Goal: Task Accomplishment & Management: Use online tool/utility

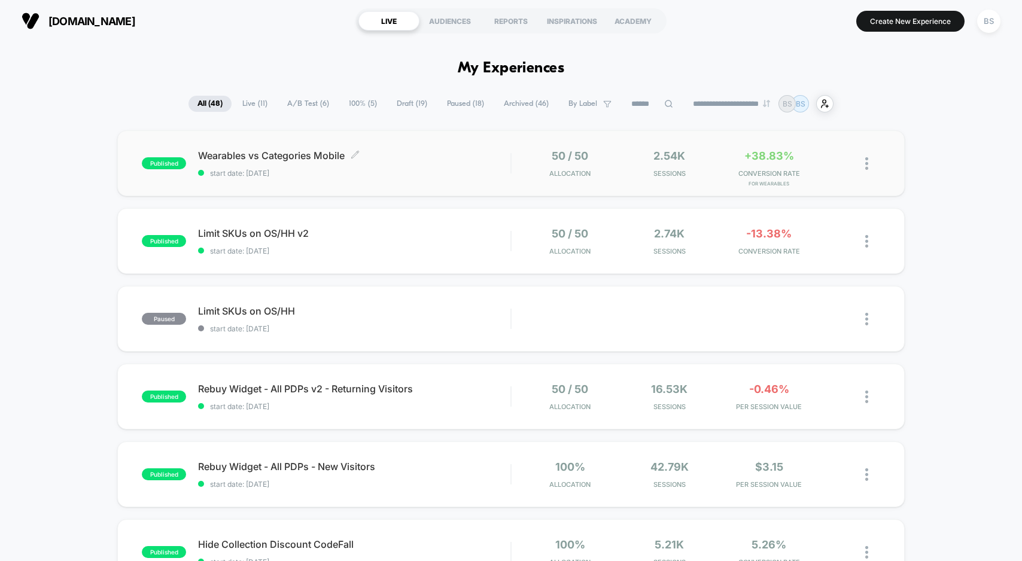
click at [477, 171] on span "start date: [DATE]" at bounding box center [354, 173] width 312 height 9
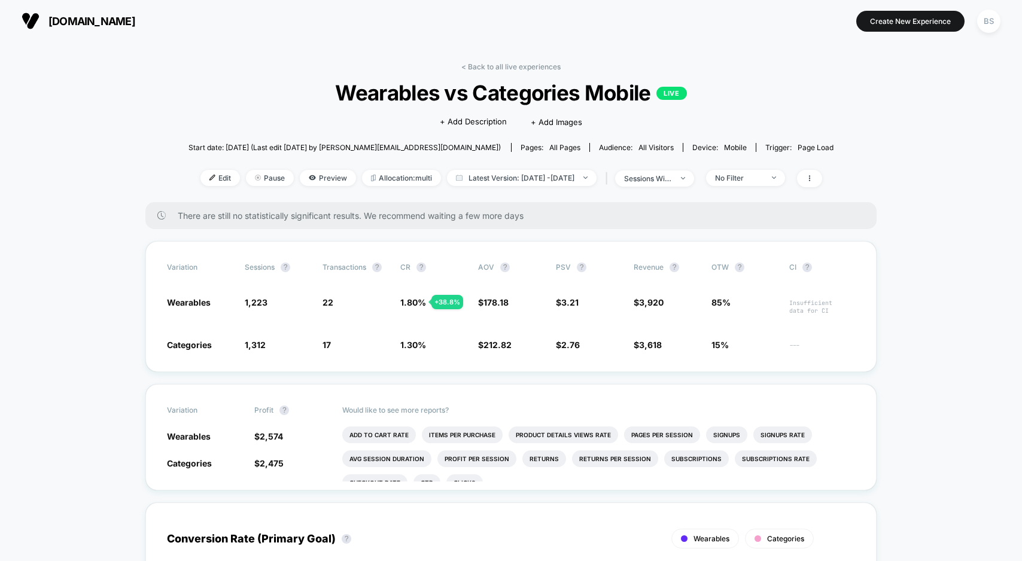
click at [507, 79] on div "< Back to all live experiences Wearables vs Categories Mobile LIVE Click to edi…" at bounding box center [510, 132] width 645 height 140
click at [509, 68] on link "< Back to all live experiences" at bounding box center [510, 66] width 99 height 9
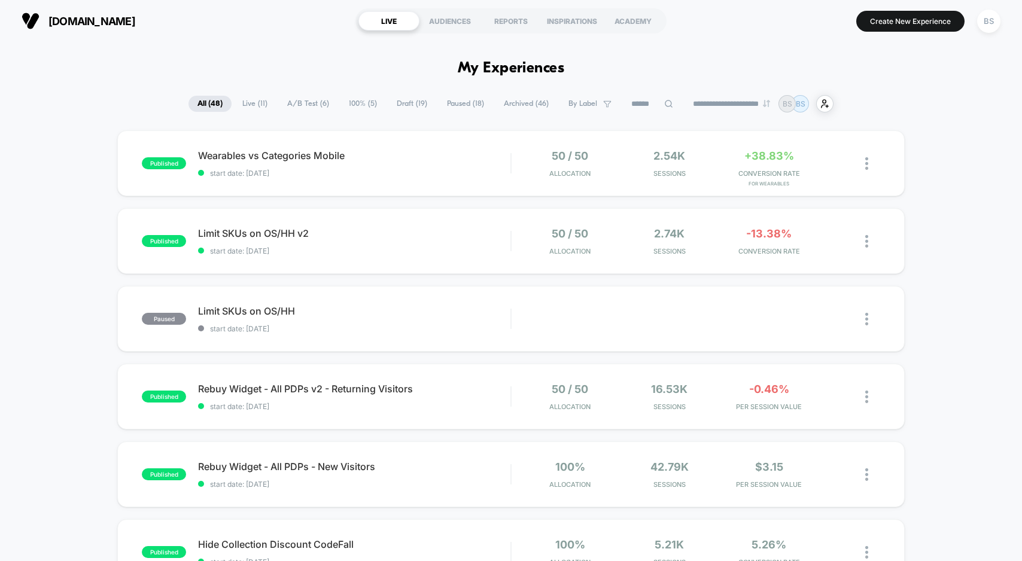
click at [301, 100] on span "A/B Test ( 6 )" at bounding box center [308, 104] width 60 height 16
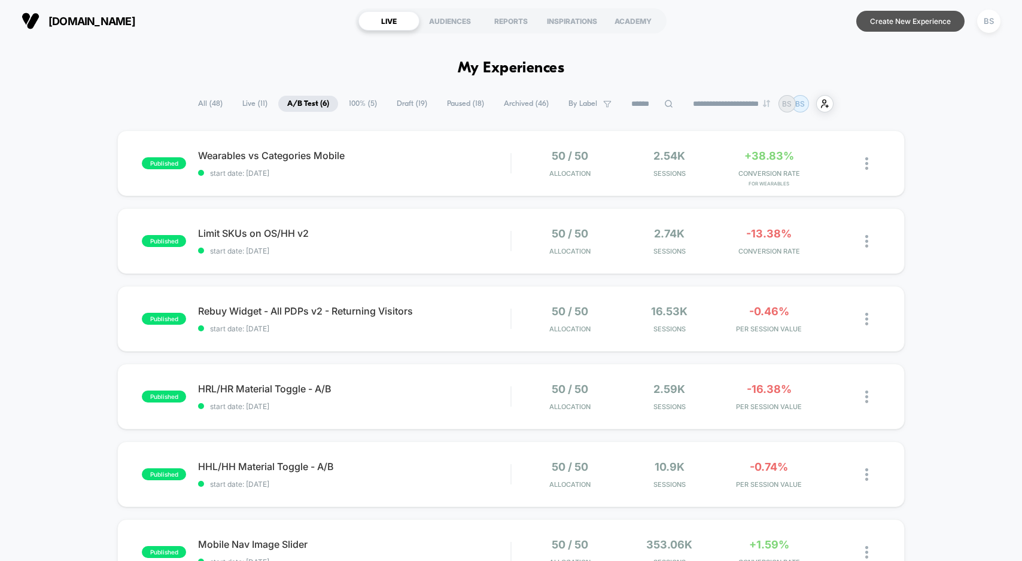
click at [905, 23] on button "Create New Experience" at bounding box center [910, 21] width 108 height 21
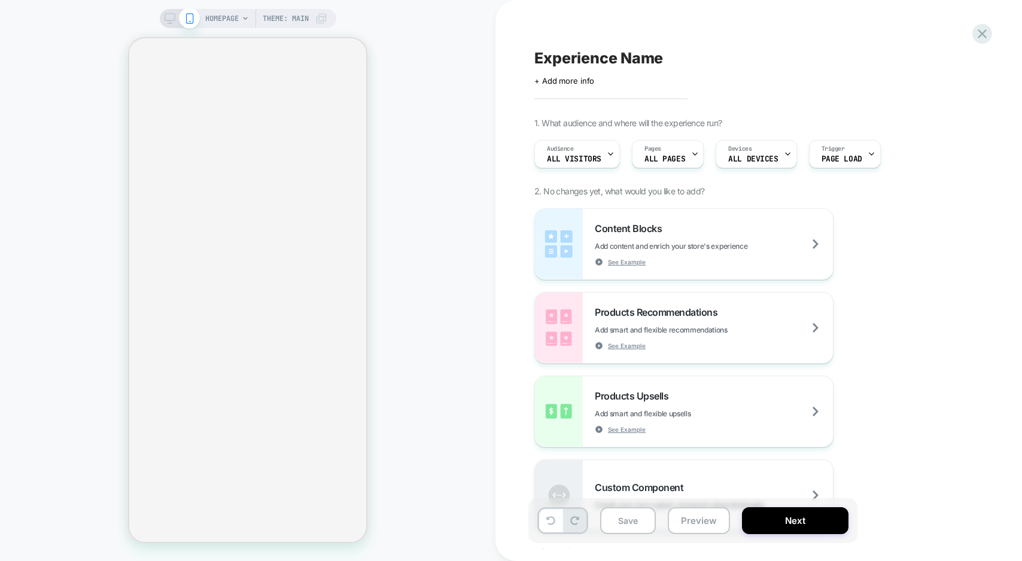
click at [229, 17] on span "HOMEPAGE" at bounding box center [221, 18] width 33 height 19
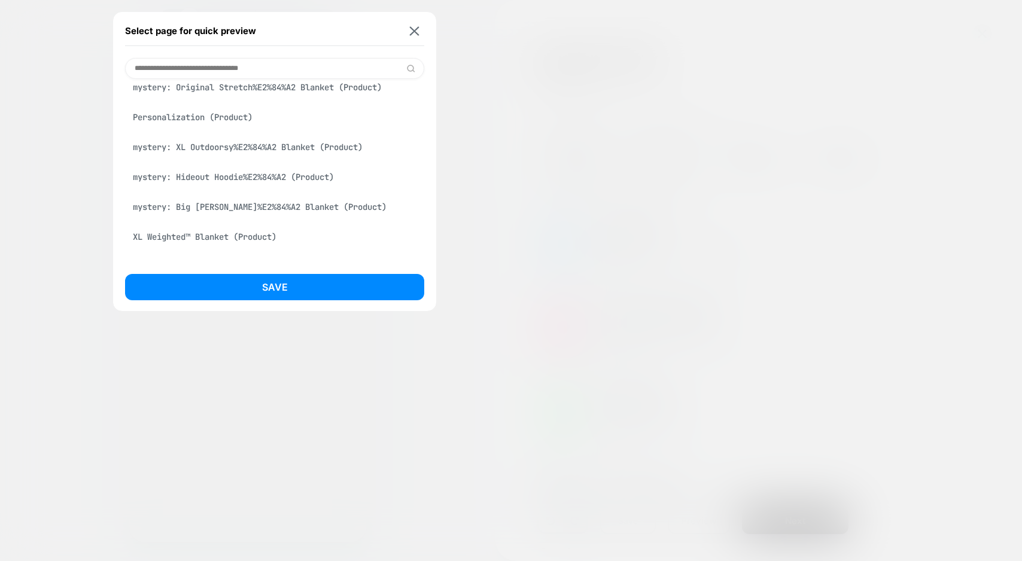
scroll to position [552, 0]
click at [218, 185] on div "Premier Plush™ Beanie (Product)" at bounding box center [274, 178] width 299 height 23
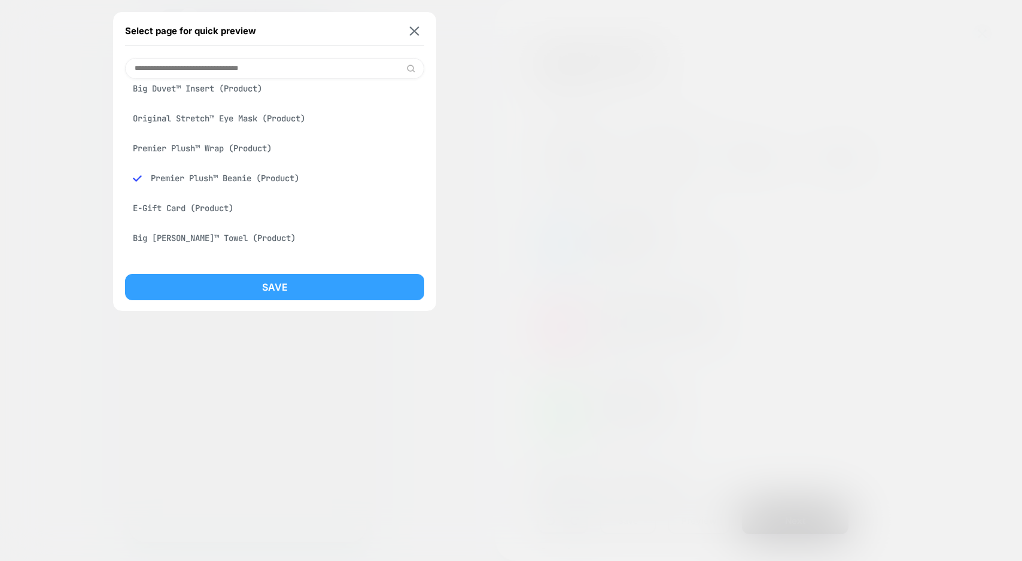
click at [243, 285] on button "Save" at bounding box center [274, 287] width 299 height 26
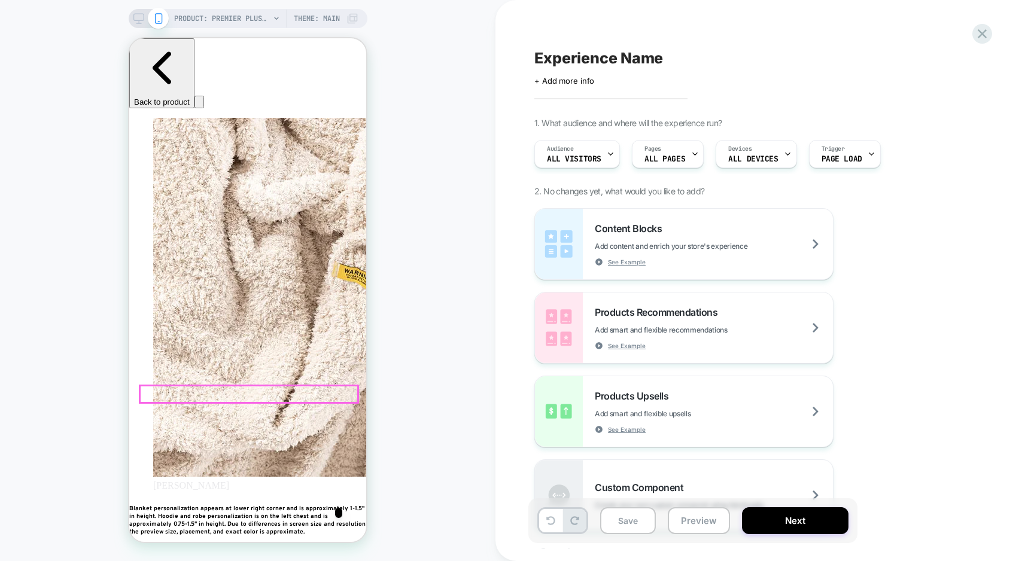
scroll to position [0, 0]
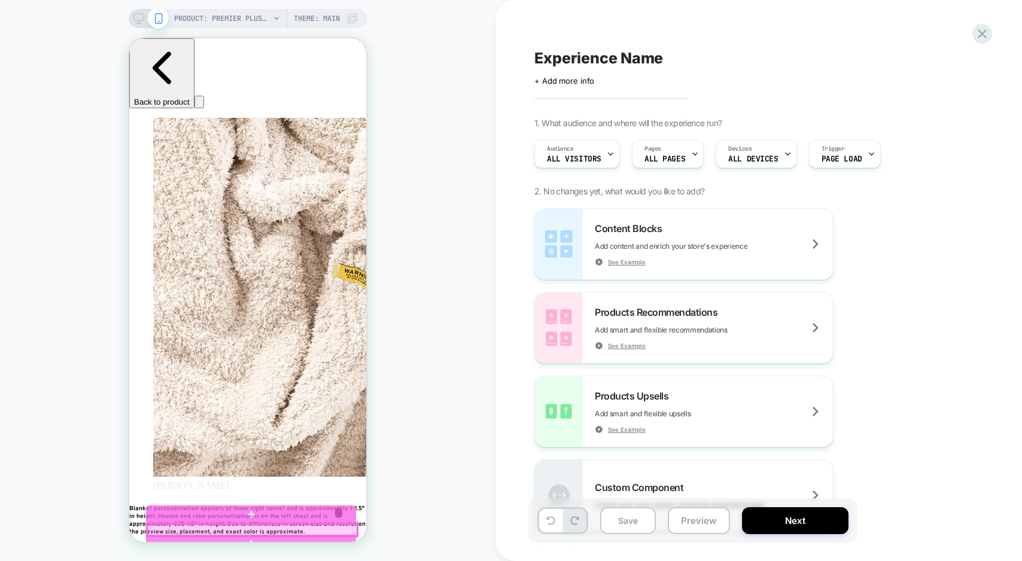
click at [247, 529] on div at bounding box center [252, 530] width 210 height 11
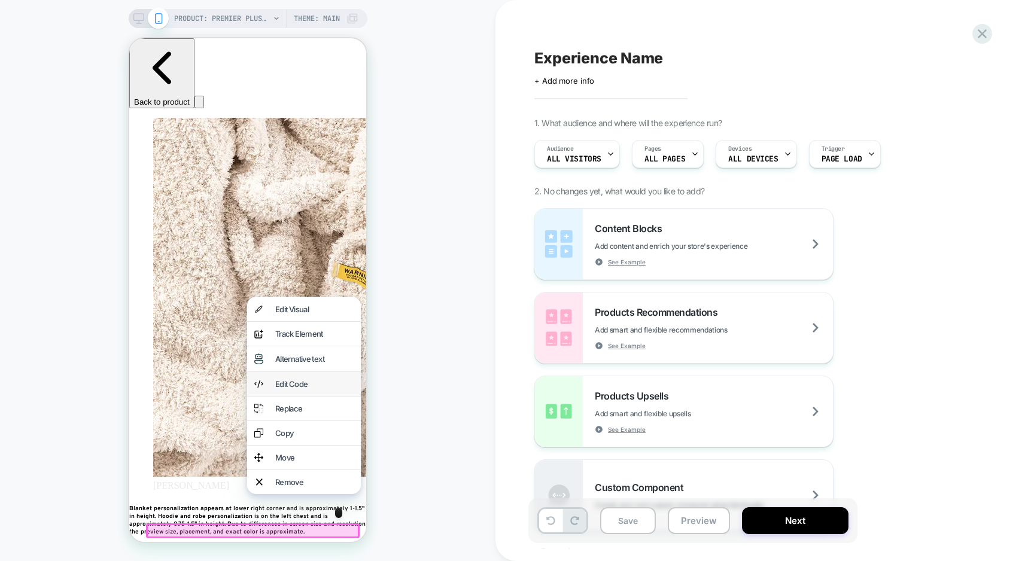
click at [287, 383] on div "Edit Code" at bounding box center [304, 384] width 114 height 24
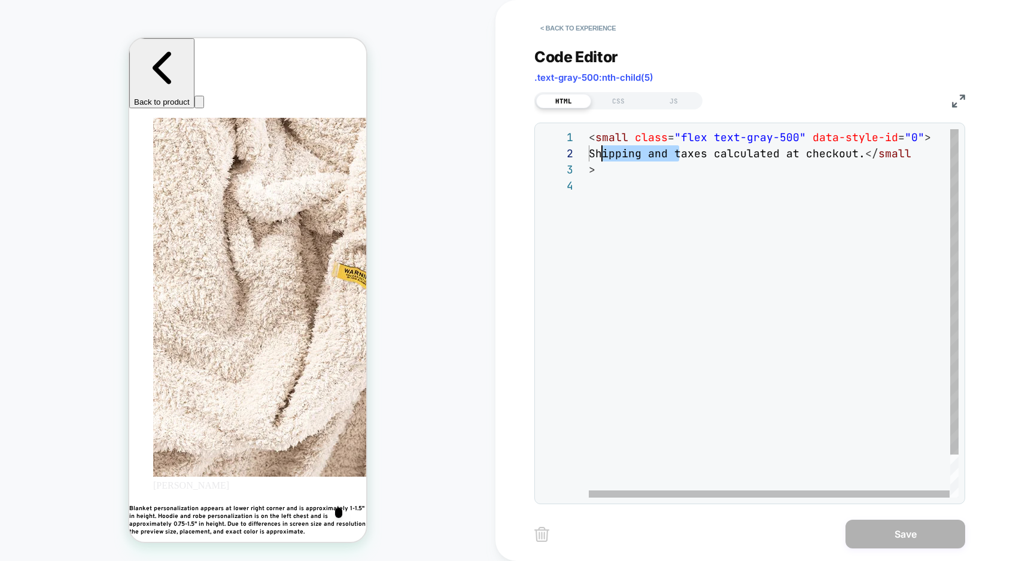
scroll to position [16, 13]
drag, startPoint x: 678, startPoint y: 153, endPoint x: 601, endPoint y: 155, distance: 76.6
click at [601, 155] on div "< small class = "flex text-gray-500" data-style-id = "0" > Shipping and taxes c…" at bounding box center [774, 337] width 370 height 417
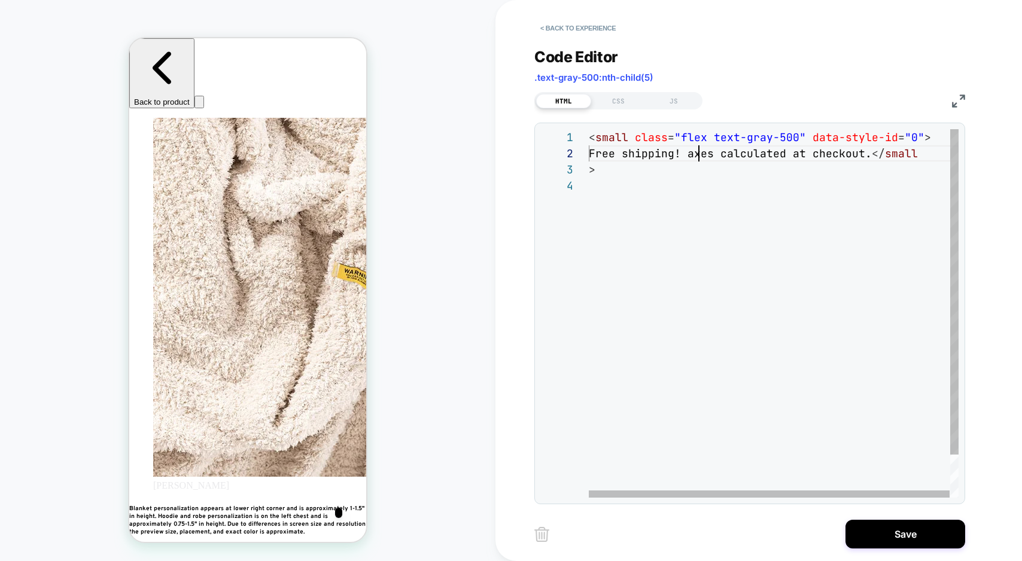
scroll to position [16, 116]
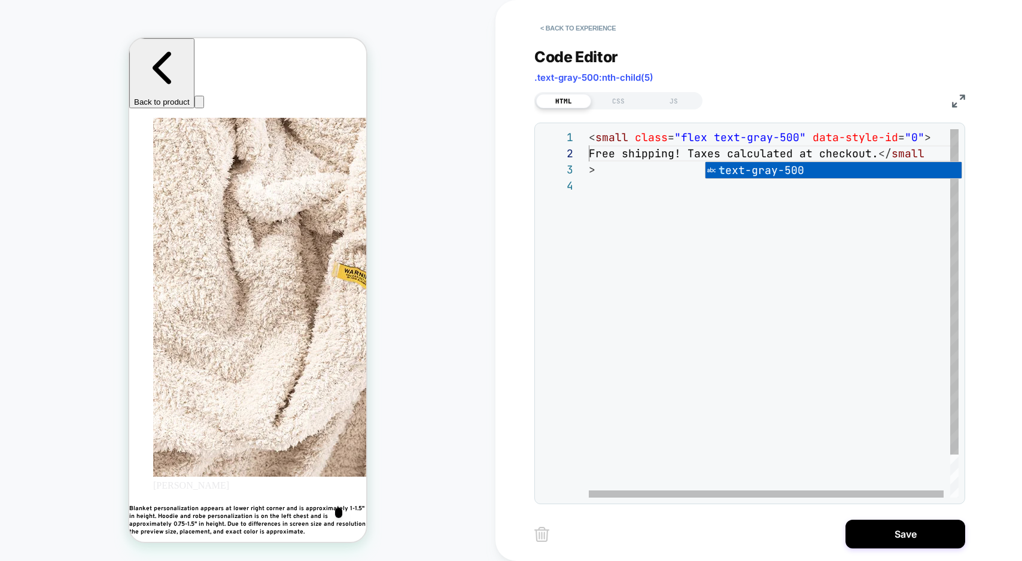
click at [614, 203] on div "< small class = "flex text-gray-500" data-style-id = "0" > Free shipping! Taxes…" at bounding box center [777, 337] width 376 height 417
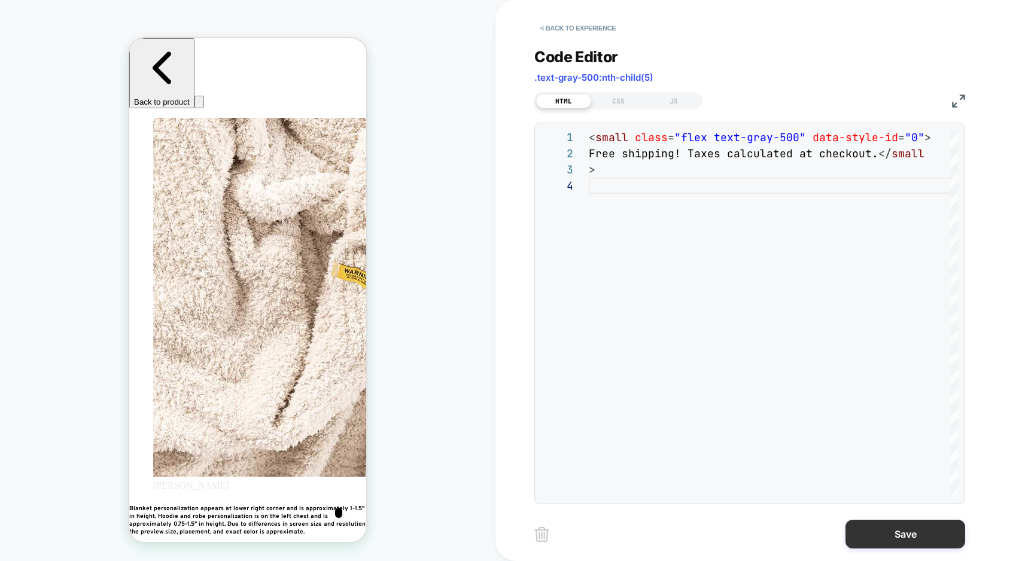
type textarea "**********"
click at [890, 542] on button "Save" at bounding box center [905, 534] width 120 height 29
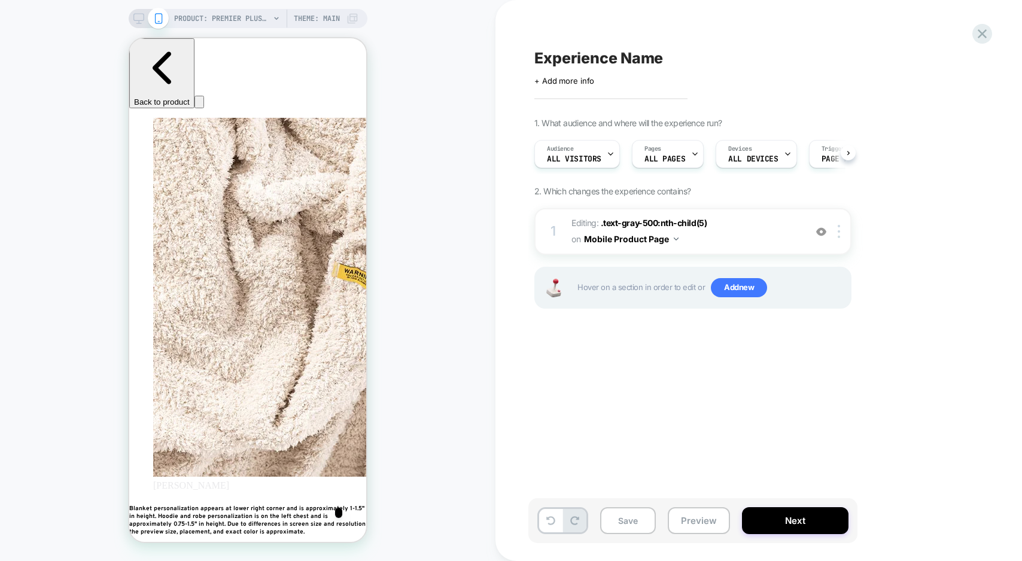
scroll to position [0, 1]
click at [658, 239] on button "Mobile Product Page" at bounding box center [631, 238] width 94 height 17
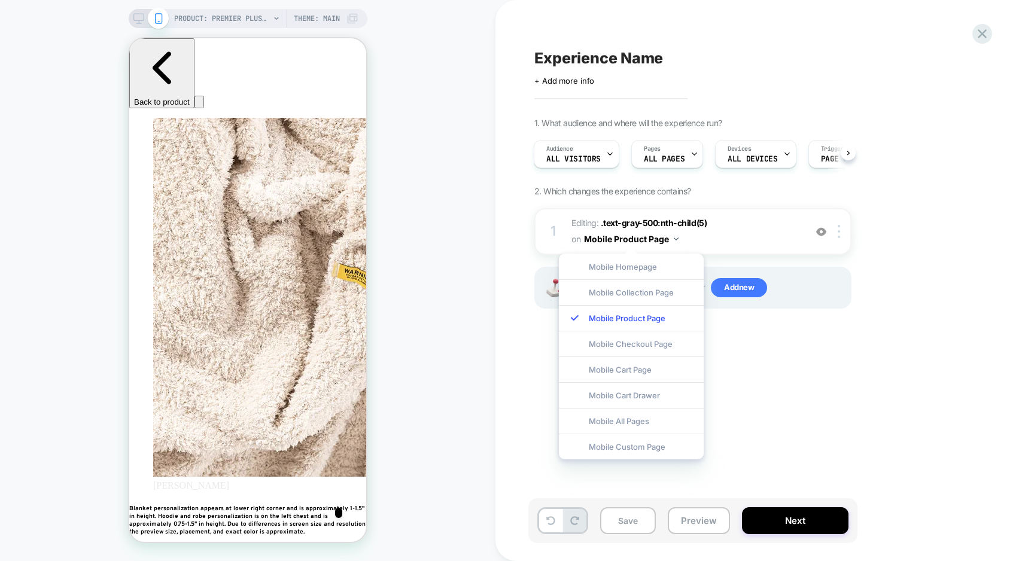
click at [640, 429] on div "Mobile All Pages" at bounding box center [631, 421] width 145 height 26
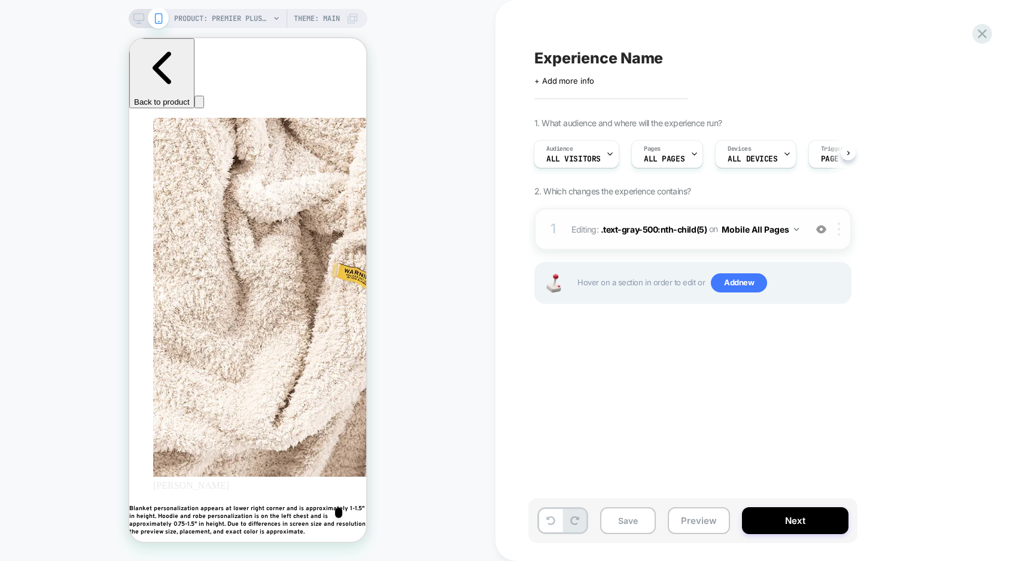
click at [842, 227] on div at bounding box center [841, 228] width 20 height 13
click at [630, 134] on div "Audience All Visitors Pages ALL PAGES Devices ALL DEVICES Trigger Page Load" at bounding box center [686, 154] width 317 height 40
click at [139, 22] on icon at bounding box center [138, 18] width 11 height 11
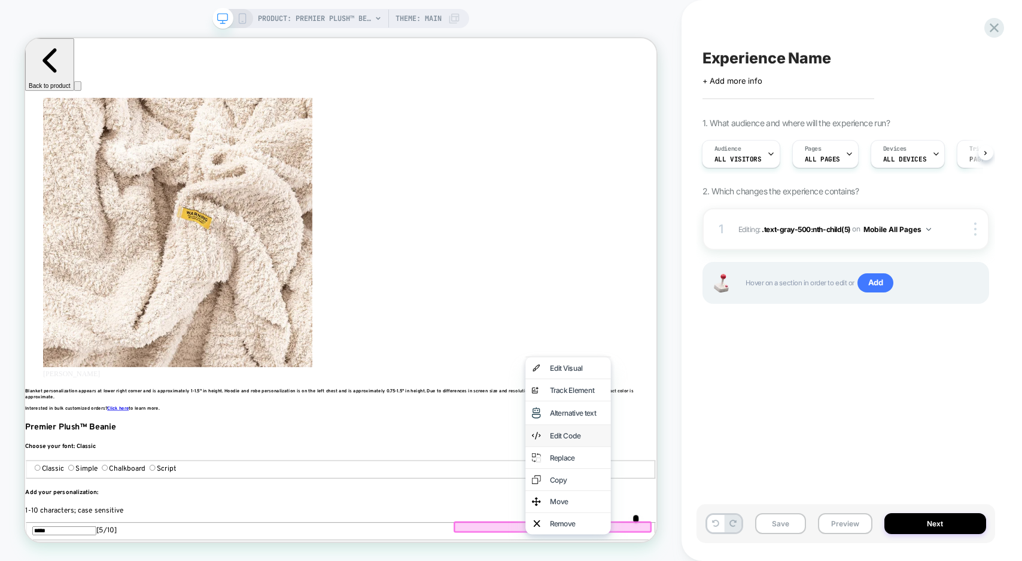
click at [750, 560] on div "Edit Code" at bounding box center [760, 568] width 73 height 12
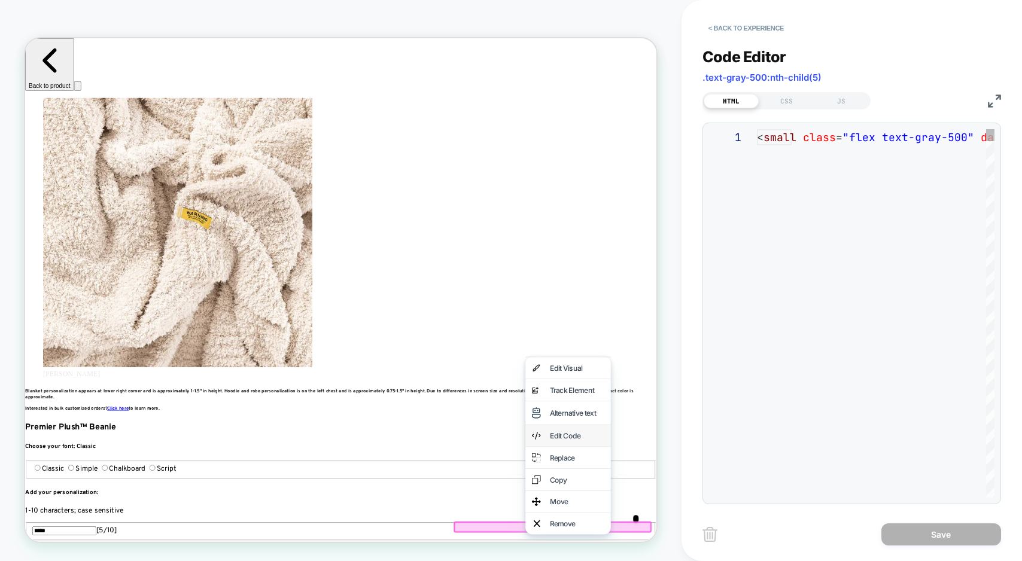
scroll to position [48, 0]
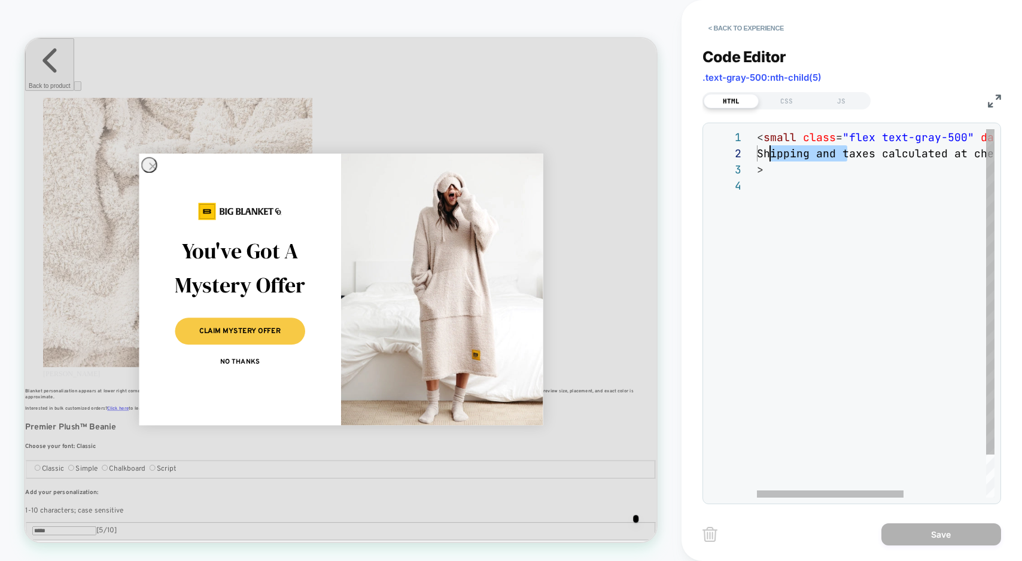
drag, startPoint x: 847, startPoint y: 151, endPoint x: 772, endPoint y: 154, distance: 75.4
click at [772, 154] on div "< small class = "flex text-gray-500" data-style-id = "0" > Shipping and taxes c…" at bounding box center [942, 337] width 370 height 417
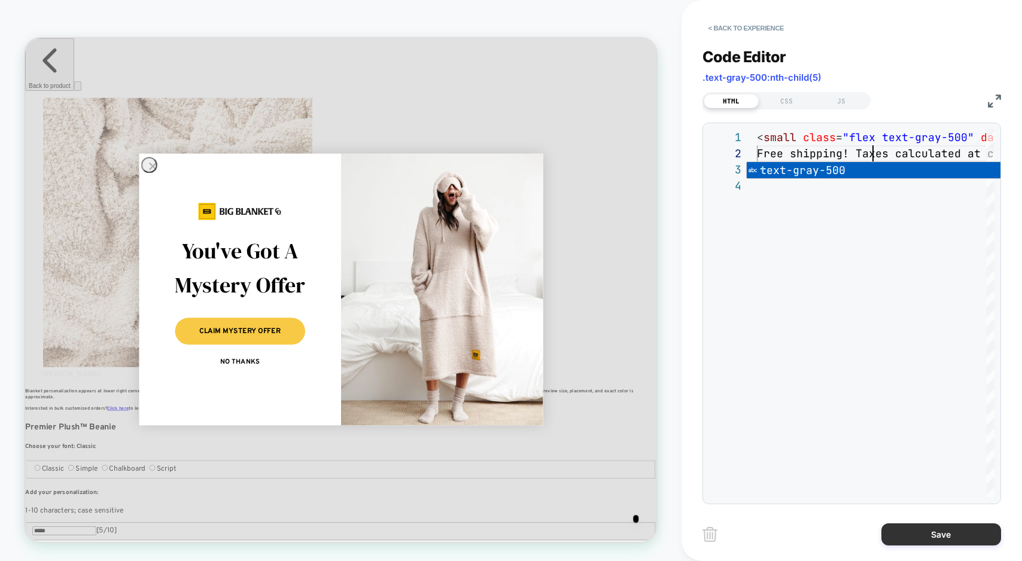
type textarea "**********"
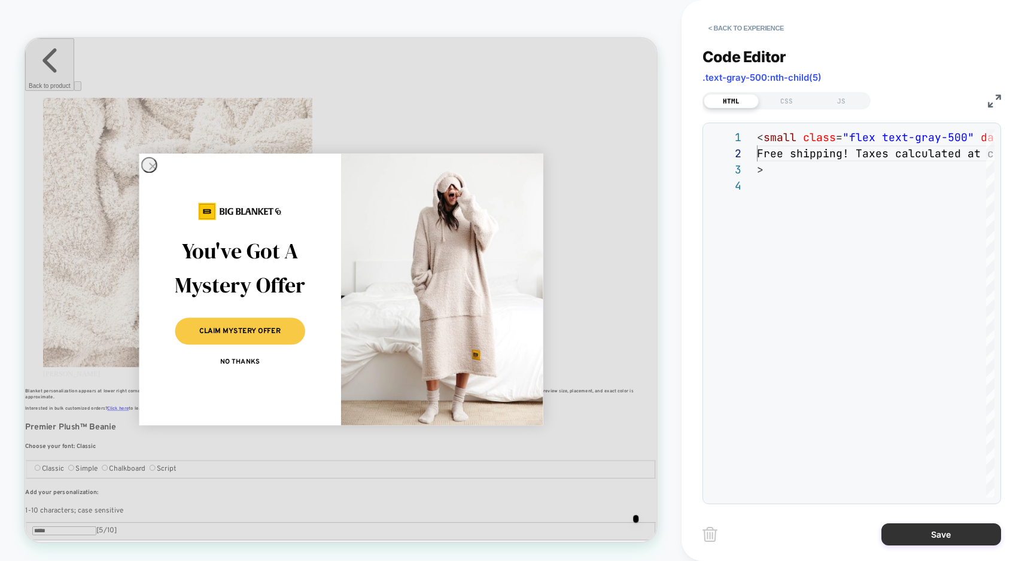
click at [905, 531] on button "Save" at bounding box center [941, 534] width 120 height 22
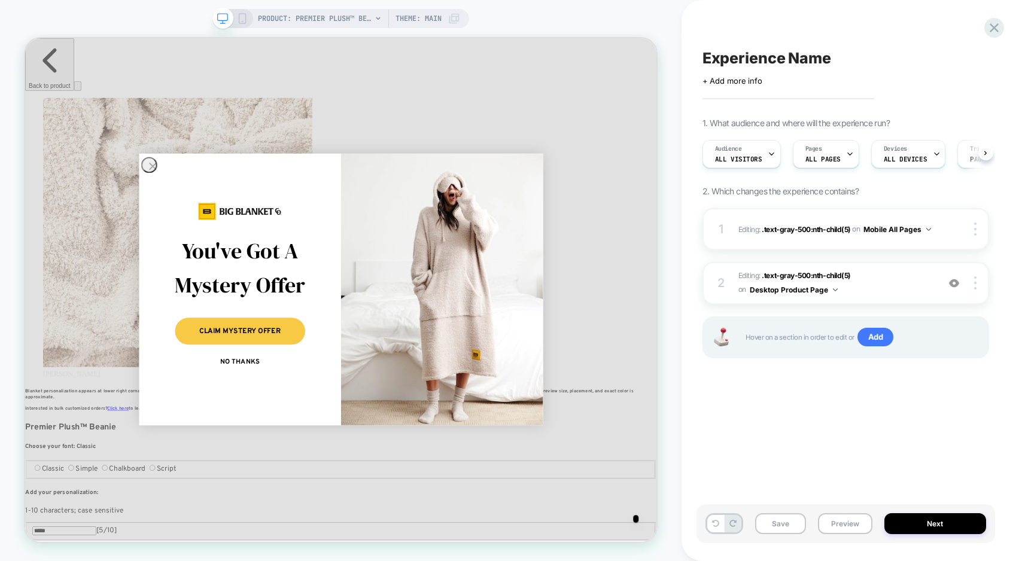
scroll to position [0, 1]
click at [819, 286] on button "Desktop Product Page" at bounding box center [793, 289] width 88 height 15
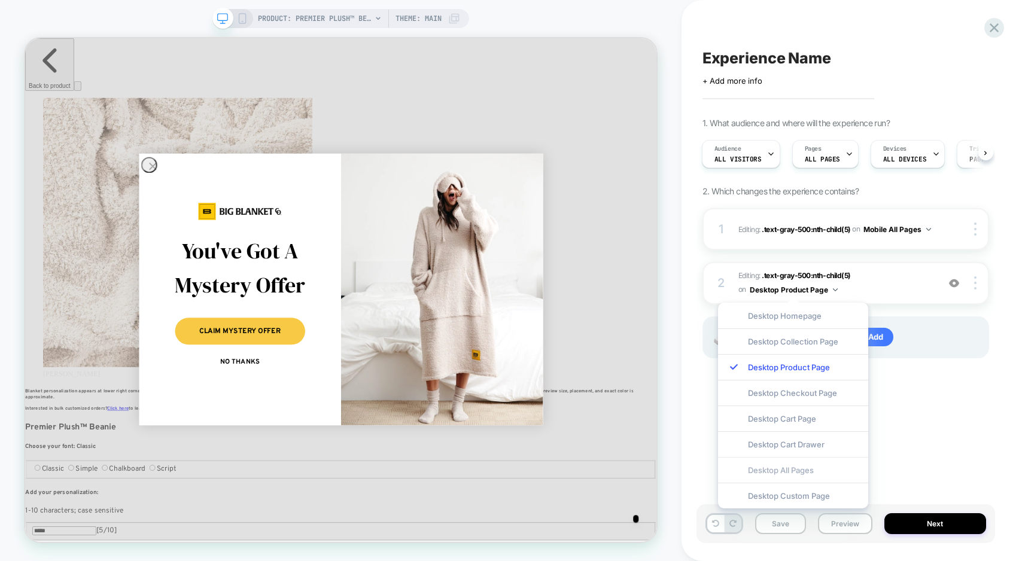
click at [802, 471] on div "Desktop All Pages" at bounding box center [793, 470] width 150 height 26
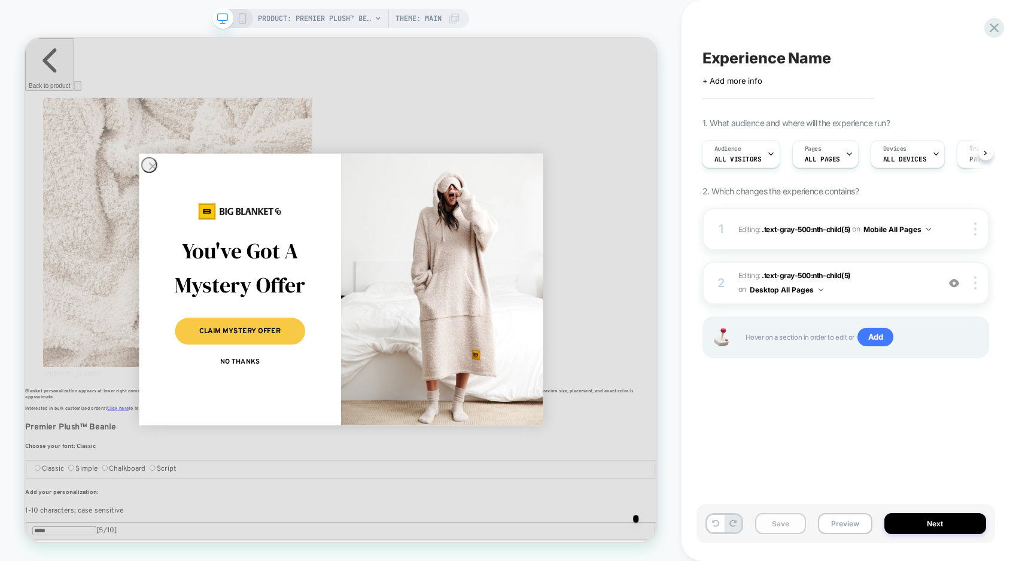
click at [790, 530] on button "Save" at bounding box center [780, 523] width 51 height 21
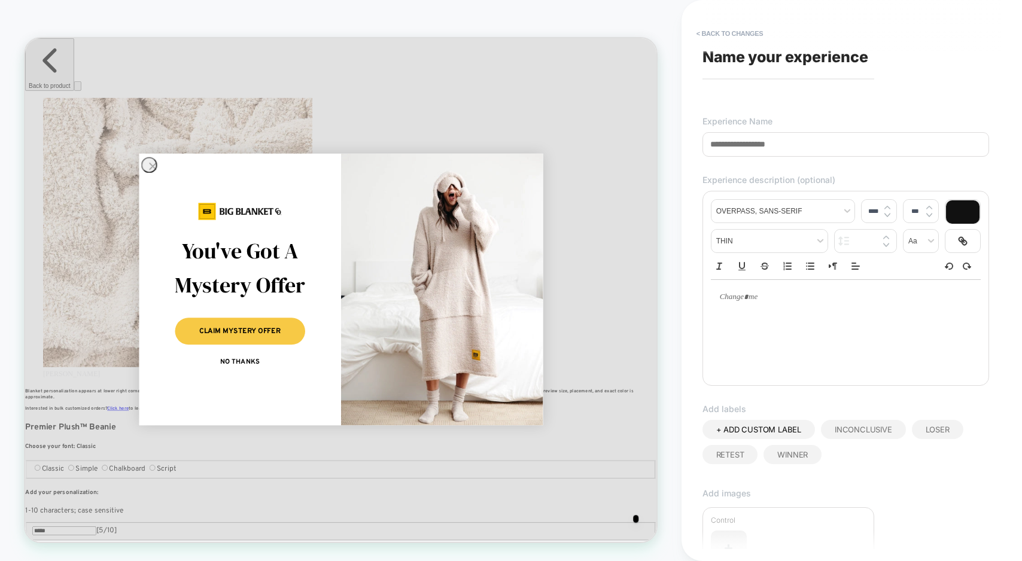
click at [767, 53] on span "Name your experience" at bounding box center [785, 57] width 166 height 18
drag, startPoint x: 767, startPoint y: 53, endPoint x: 757, endPoint y: 56, distance: 10.6
click at [766, 53] on span "Name your experience" at bounding box center [785, 57] width 166 height 18
click at [714, 30] on button "< Back to changes" at bounding box center [729, 33] width 79 height 19
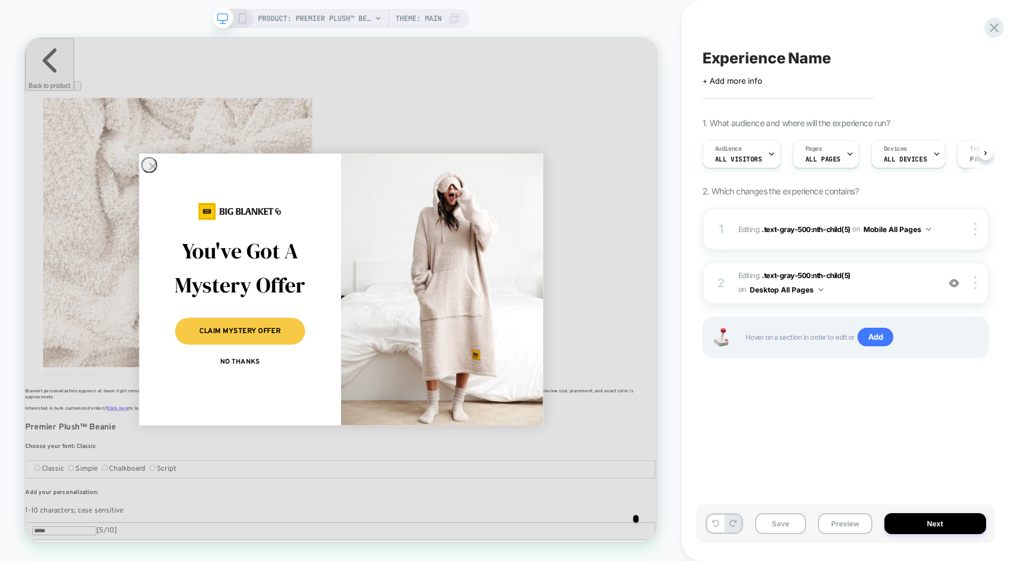
click at [729, 54] on span "Experience Name" at bounding box center [766, 58] width 129 height 18
type textarea "**********"
click at [958, 54] on icon at bounding box center [963, 58] width 15 height 15
click at [754, 145] on div "Audience All Visitors" at bounding box center [737, 154] width 71 height 27
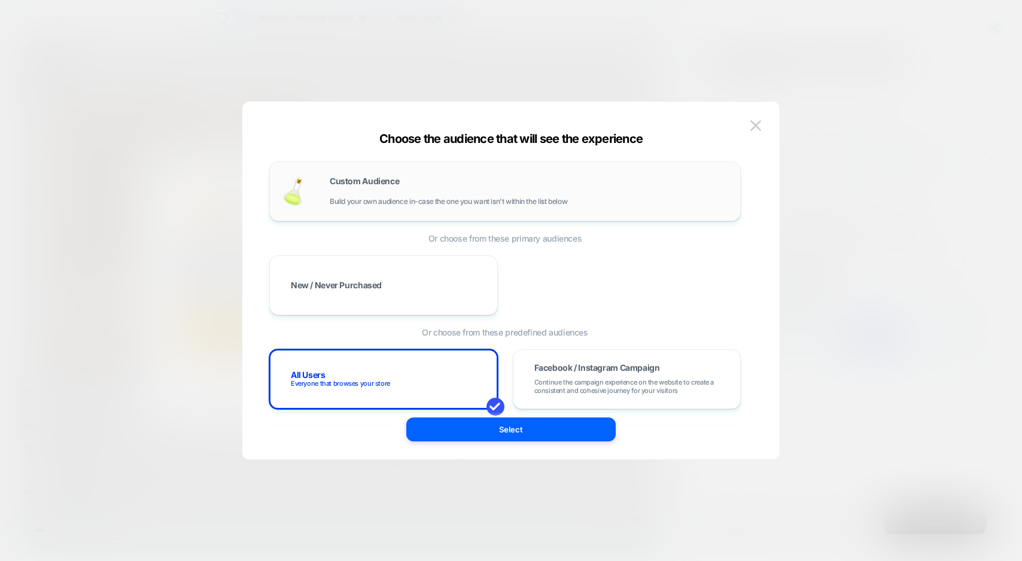
click at [480, 185] on div "Custom Audience Build your own audience in-case the one you want isn't within t…" at bounding box center [529, 191] width 398 height 29
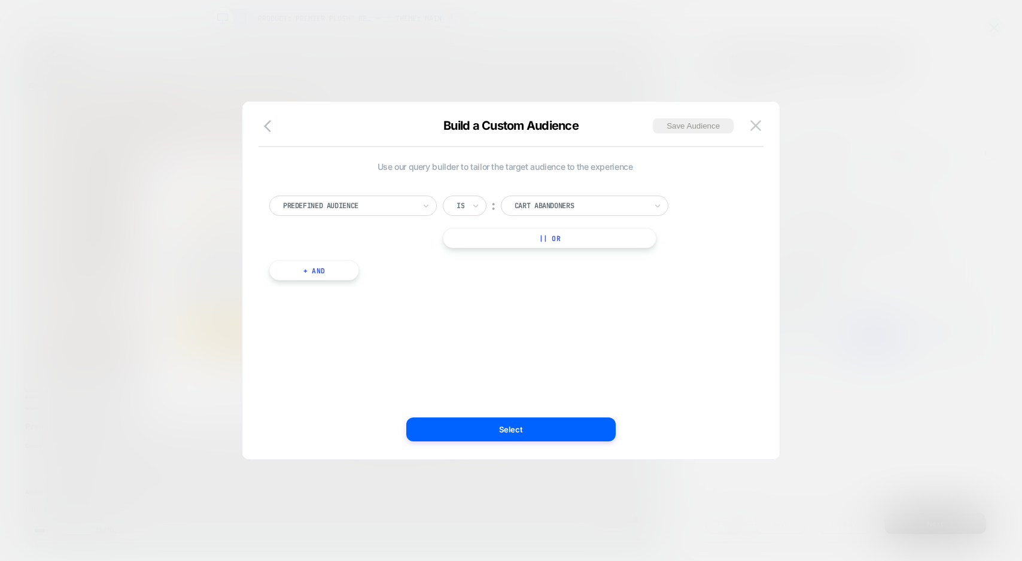
click at [553, 205] on div at bounding box center [580, 205] width 132 height 11
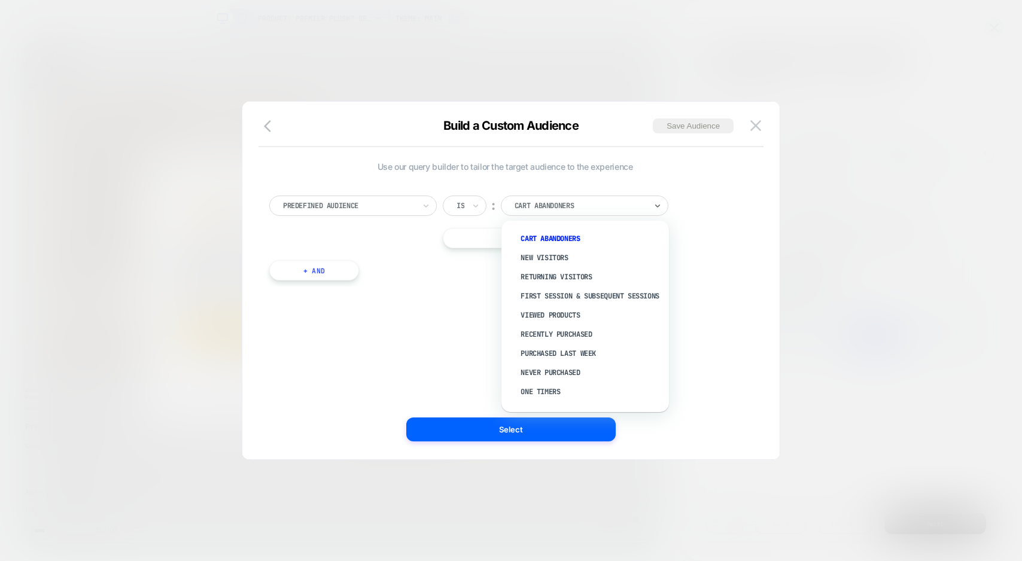
click at [385, 199] on div "Predefined Audience" at bounding box center [349, 205] width 134 height 13
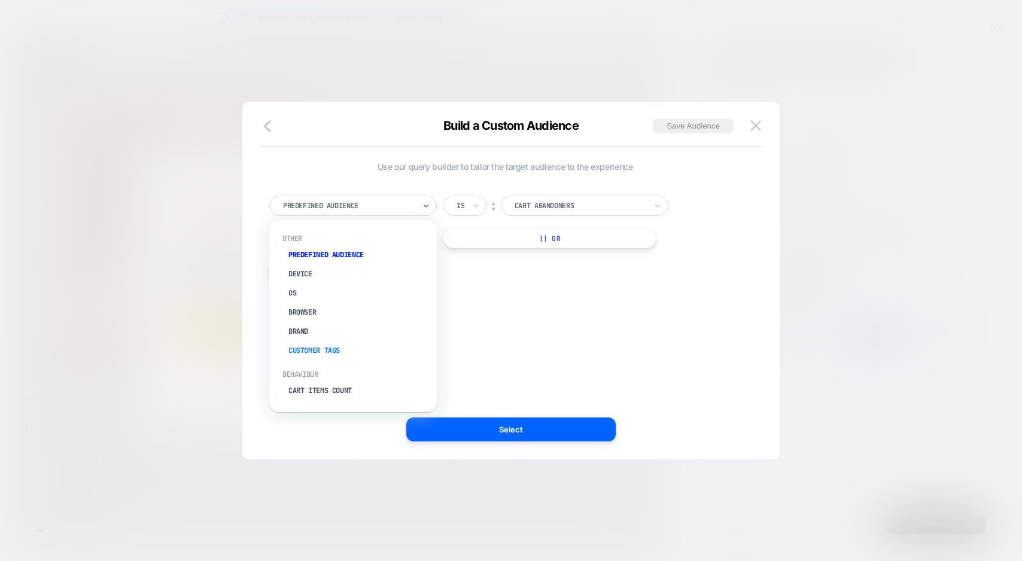
scroll to position [56, 0]
click at [344, 352] on div "Cart Total" at bounding box center [358, 353] width 155 height 19
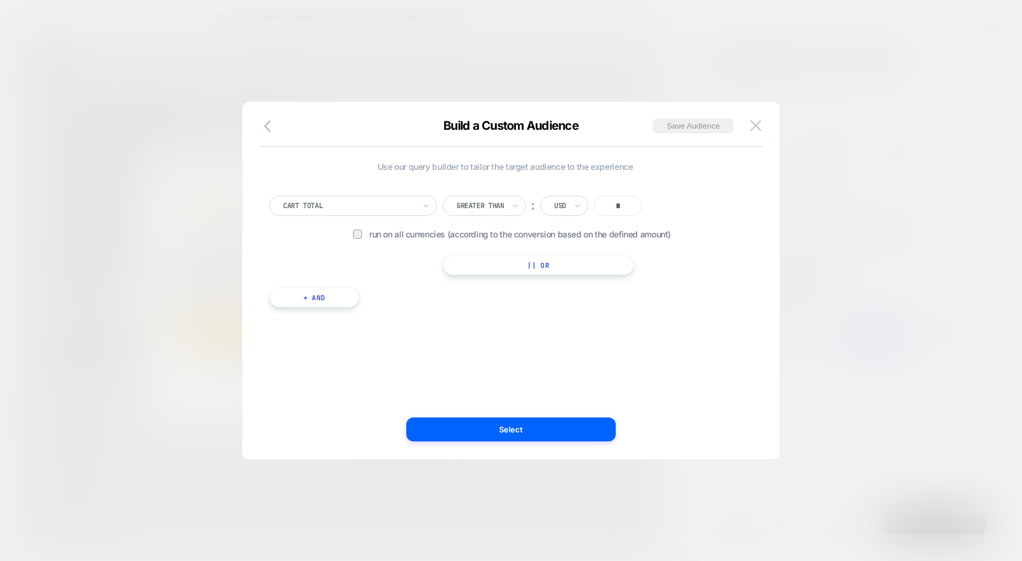
click at [633, 202] on input "*" at bounding box center [618, 206] width 48 height 20
click at [630, 203] on input "**" at bounding box center [618, 206] width 48 height 20
drag, startPoint x: 598, startPoint y: 205, endPoint x: 647, endPoint y: 205, distance: 48.4
click at [647, 205] on div "Greater Than ︰ USD **" at bounding box center [552, 206] width 219 height 20
type input "***"
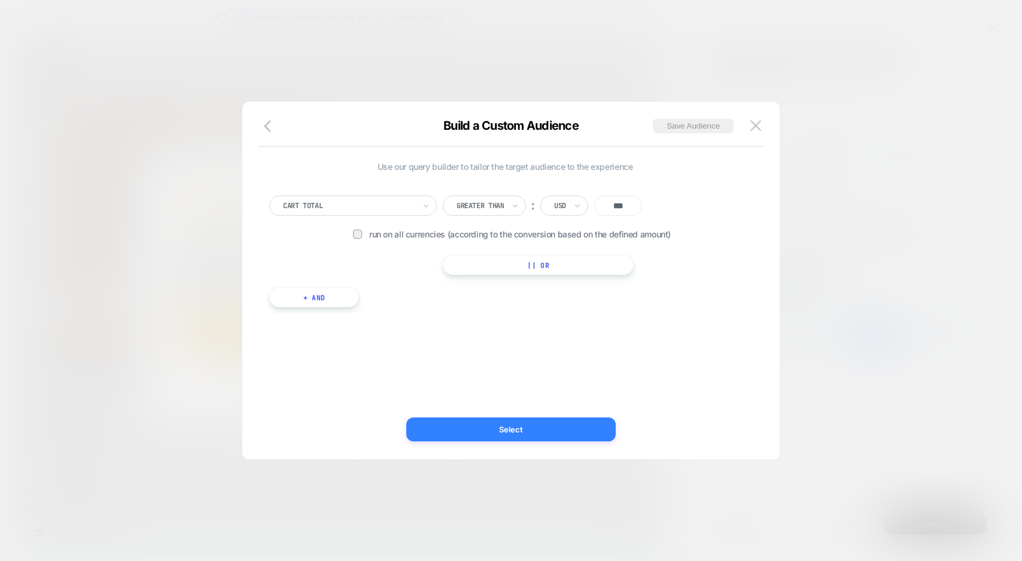
click at [529, 431] on button "Select" at bounding box center [510, 429] width 209 height 24
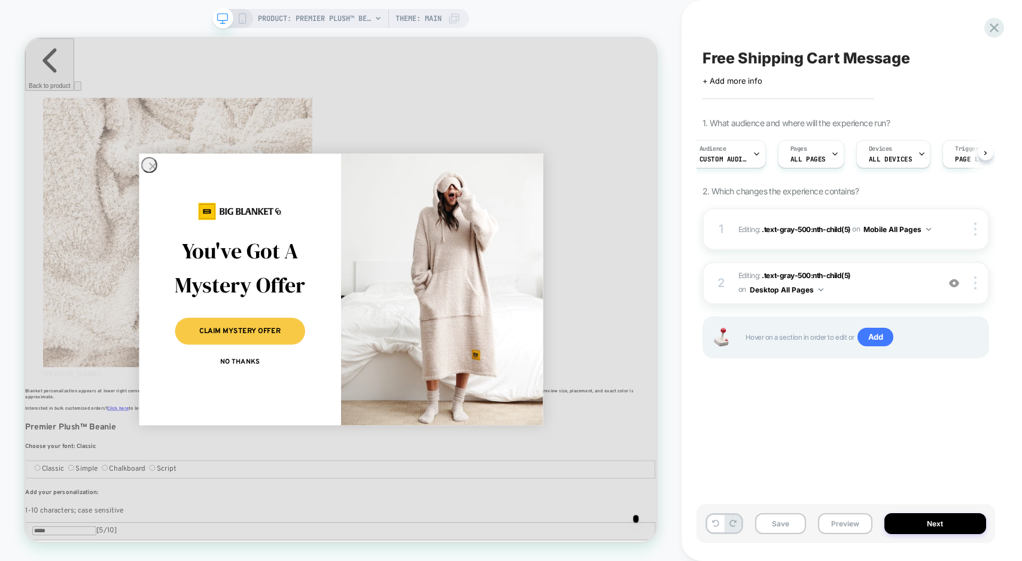
scroll to position [0, 0]
click at [924, 526] on button "Next" at bounding box center [935, 523] width 102 height 21
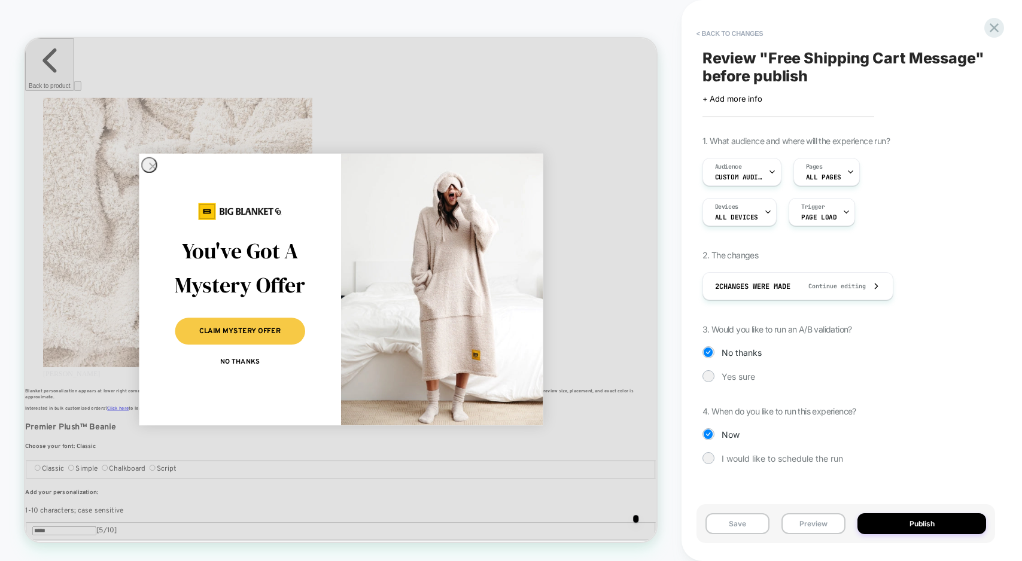
click at [746, 382] on div "1. What audience and where will the experience run? Audience Custom Audience Pa…" at bounding box center [845, 309] width 286 height 346
click at [740, 376] on span "Yes sure" at bounding box center [737, 376] width 33 height 10
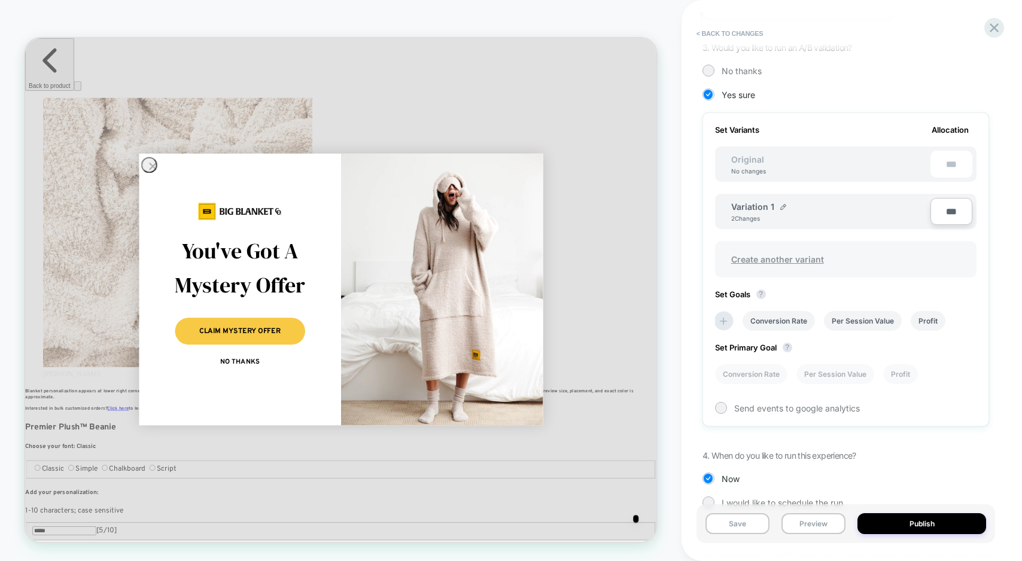
scroll to position [307, 0]
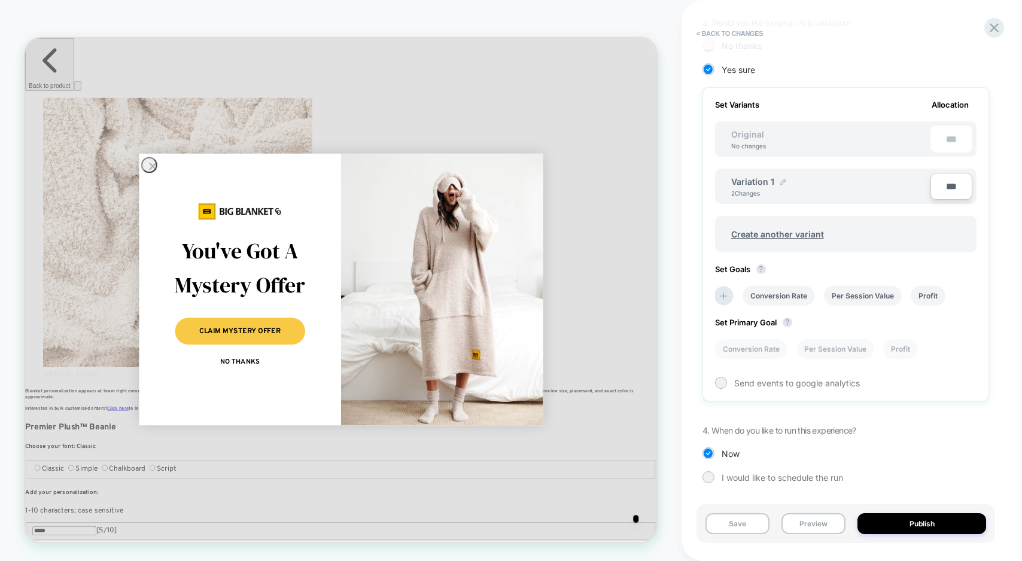
click at [780, 179] on img at bounding box center [783, 182] width 6 height 6
click at [774, 186] on input "**********" at bounding box center [774, 187] width 87 height 23
type input "**********"
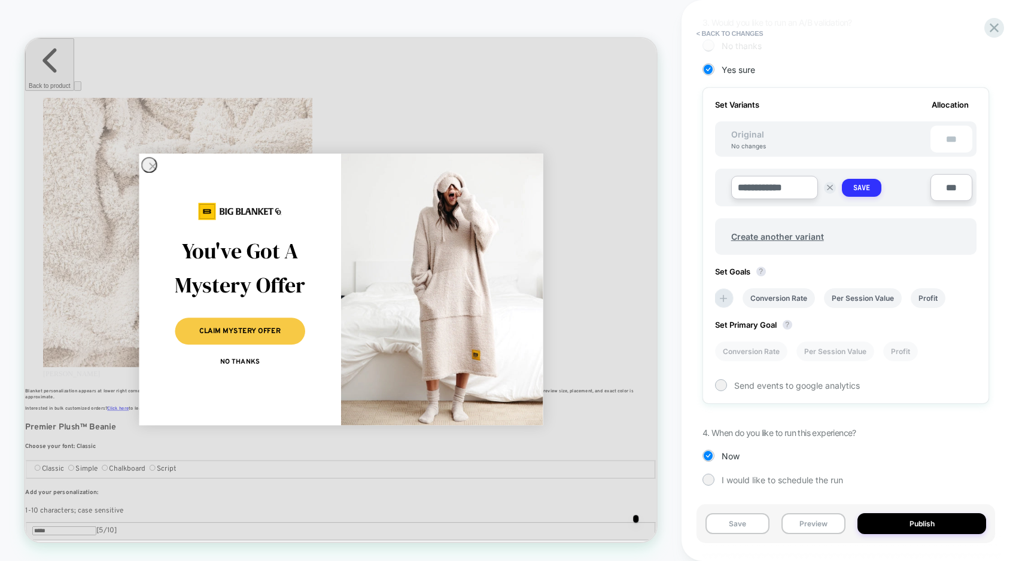
click at [856, 184] on strong "Save" at bounding box center [861, 188] width 17 height 10
click at [789, 179] on img at bounding box center [792, 182] width 6 height 6
click at [795, 188] on input "**********" at bounding box center [774, 187] width 87 height 23
click at [797, 188] on input "**********" at bounding box center [774, 187] width 87 height 23
click at [761, 188] on input "**********" at bounding box center [774, 187] width 87 height 23
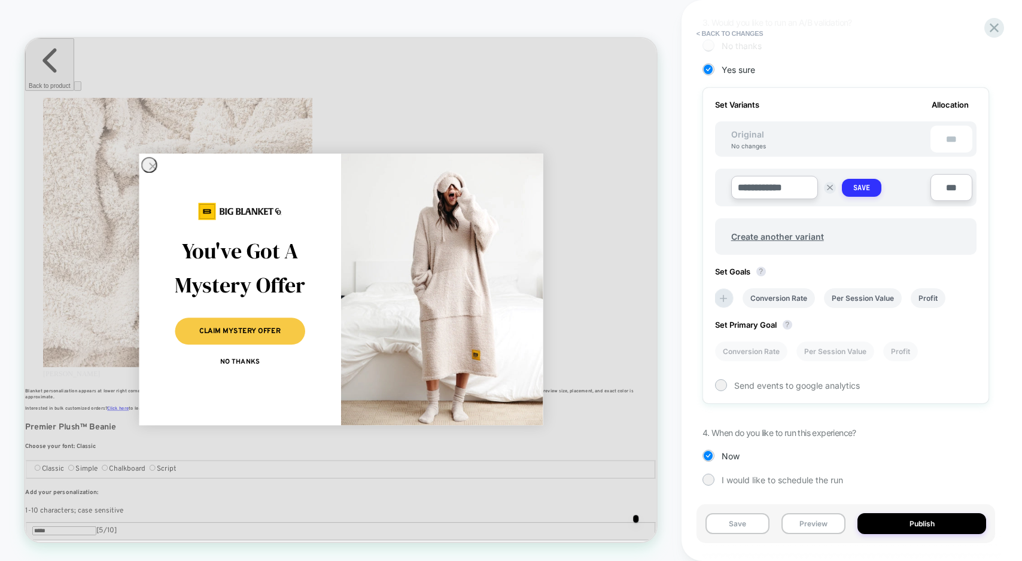
type input "**********"
click at [859, 189] on strong "Save" at bounding box center [861, 188] width 17 height 10
click at [802, 529] on button "Preview" at bounding box center [813, 523] width 64 height 21
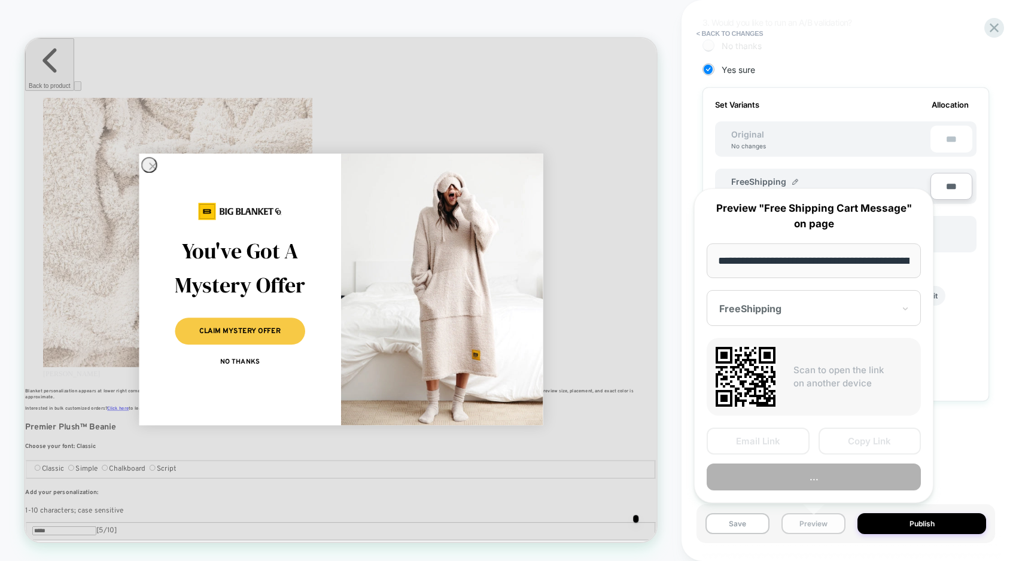
scroll to position [0, 228]
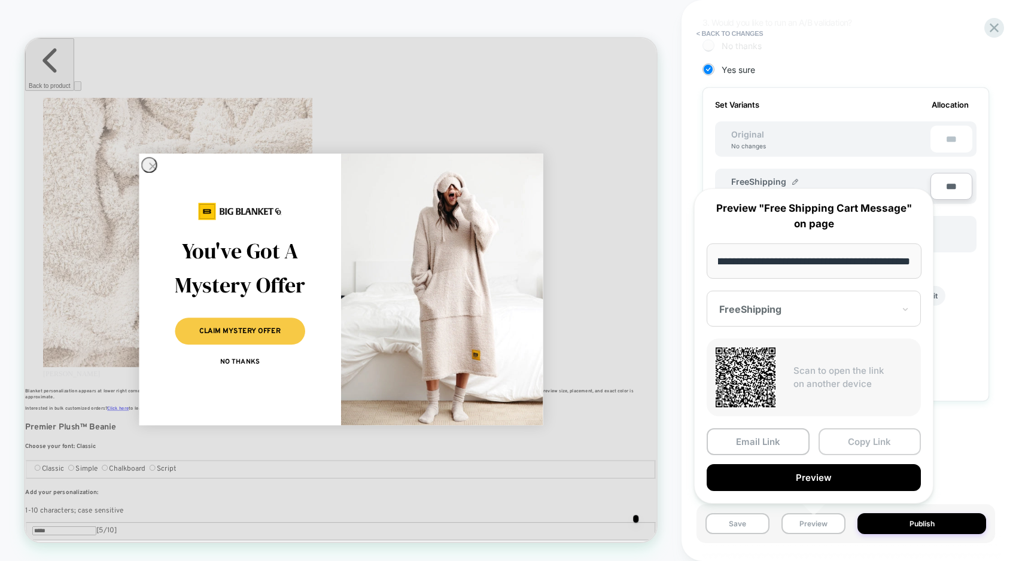
click at [845, 438] on button "Copy Link" at bounding box center [869, 441] width 103 height 27
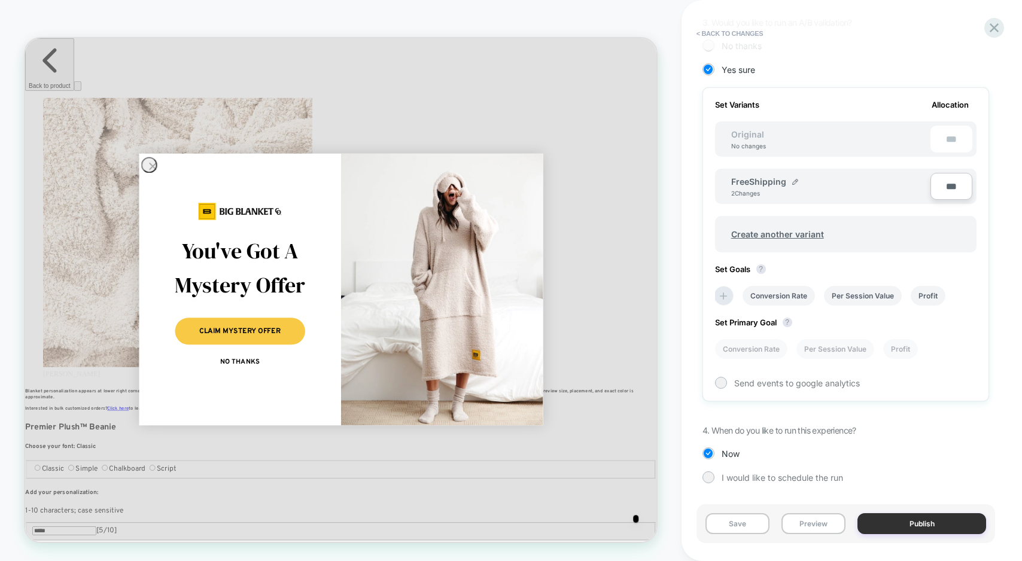
click at [911, 522] on button "Publish" at bounding box center [921, 523] width 129 height 21
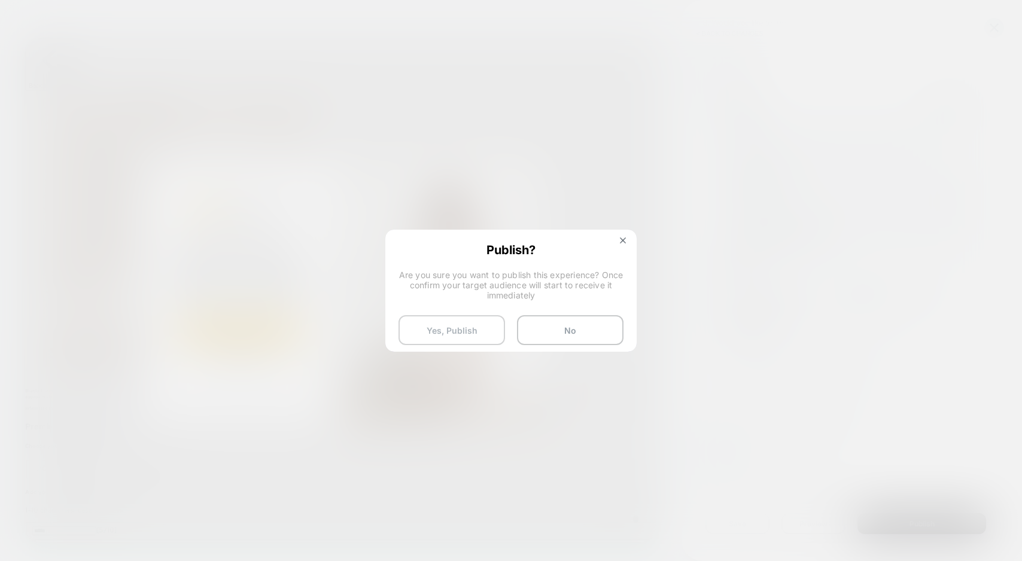
click at [465, 331] on button "Yes, Publish" at bounding box center [451, 330] width 106 height 30
